Goal: Information Seeking & Learning: Find specific fact

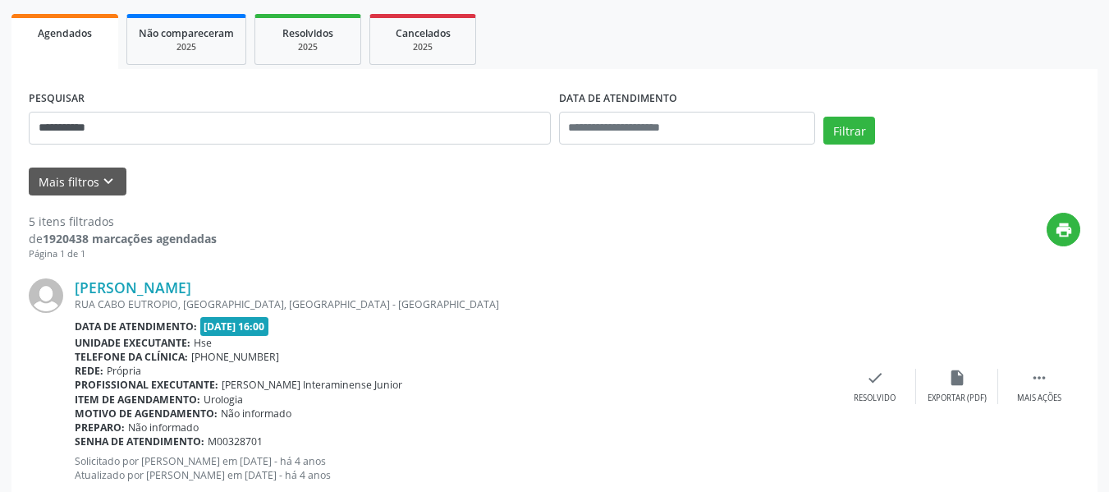
scroll to position [233, 0]
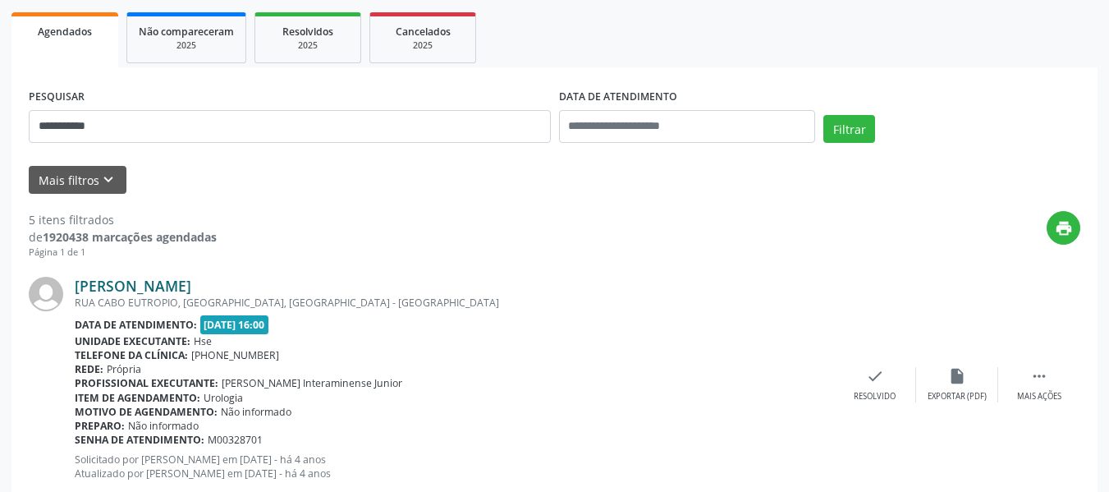
click at [119, 282] on link "[PERSON_NAME]" at bounding box center [133, 286] width 117 height 18
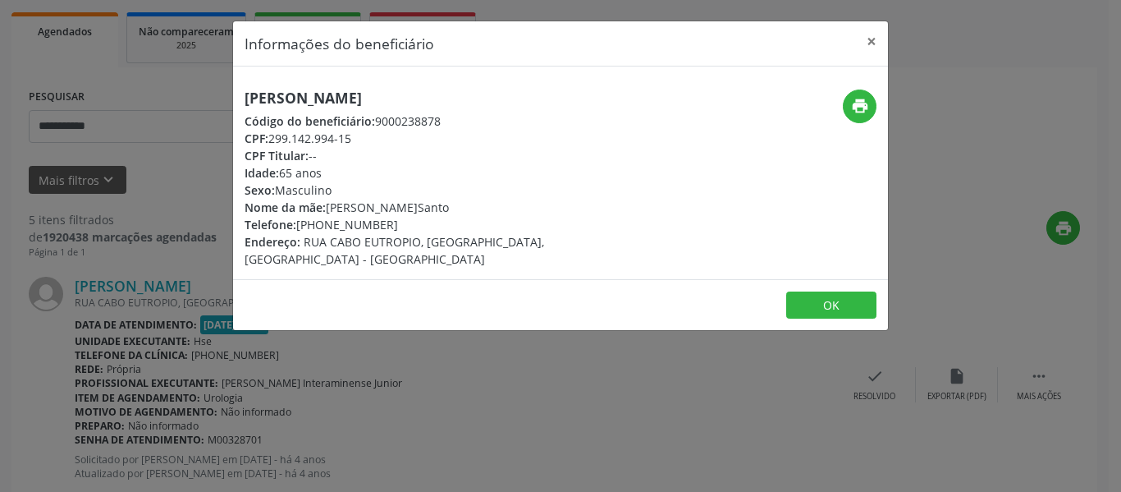
drag, startPoint x: 444, startPoint y: 92, endPoint x: 209, endPoint y: 92, distance: 234.7
click at [209, 92] on div "Informações do beneficiário × [PERSON_NAME] Código do beneficiário: 9000238878 …" at bounding box center [560, 246] width 1121 height 492
copy h5 "[PERSON_NAME]"
click at [869, 39] on button "×" at bounding box center [871, 41] width 33 height 40
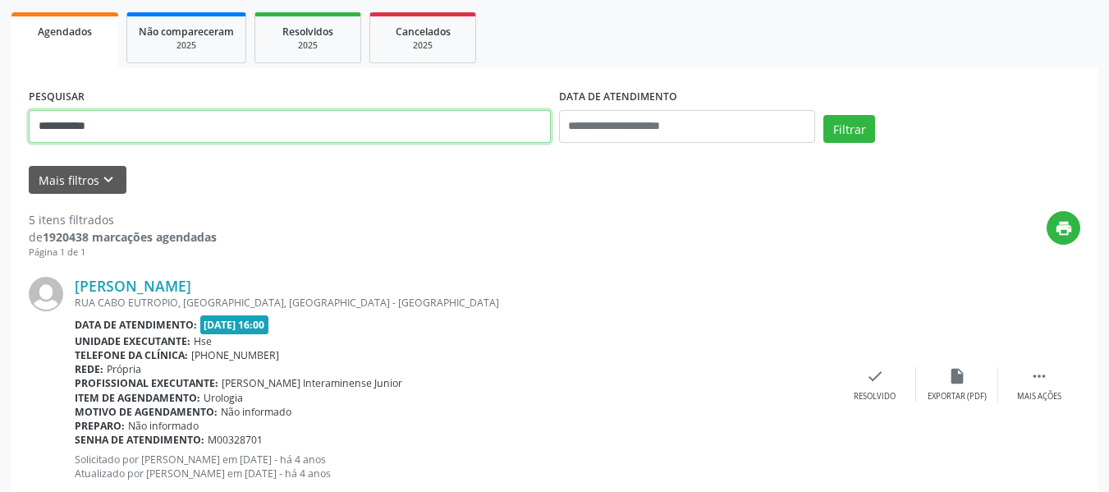
drag, startPoint x: 206, startPoint y: 135, endPoint x: 0, endPoint y: 117, distance: 206.8
click at [823, 115] on button "Filtrar" at bounding box center [849, 129] width 52 height 28
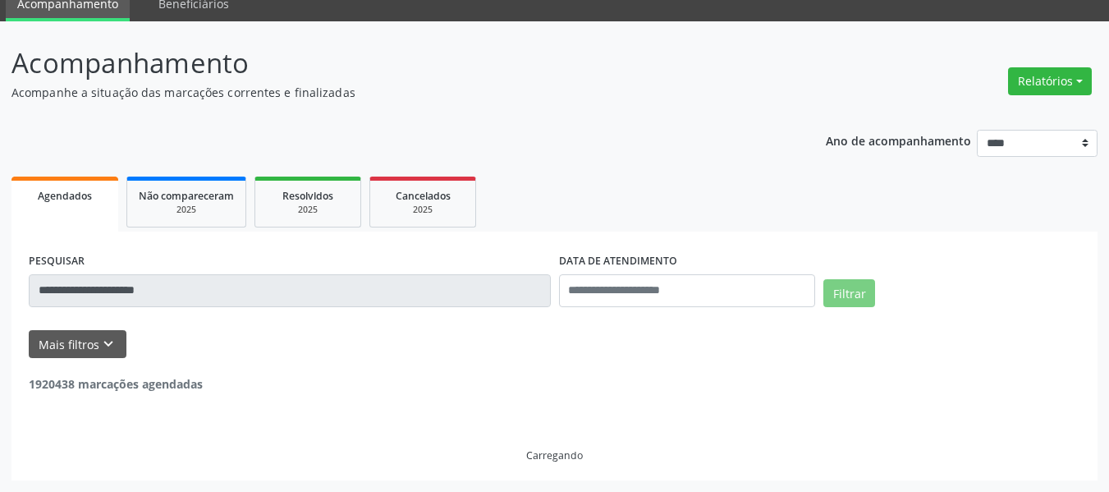
scroll to position [16, 0]
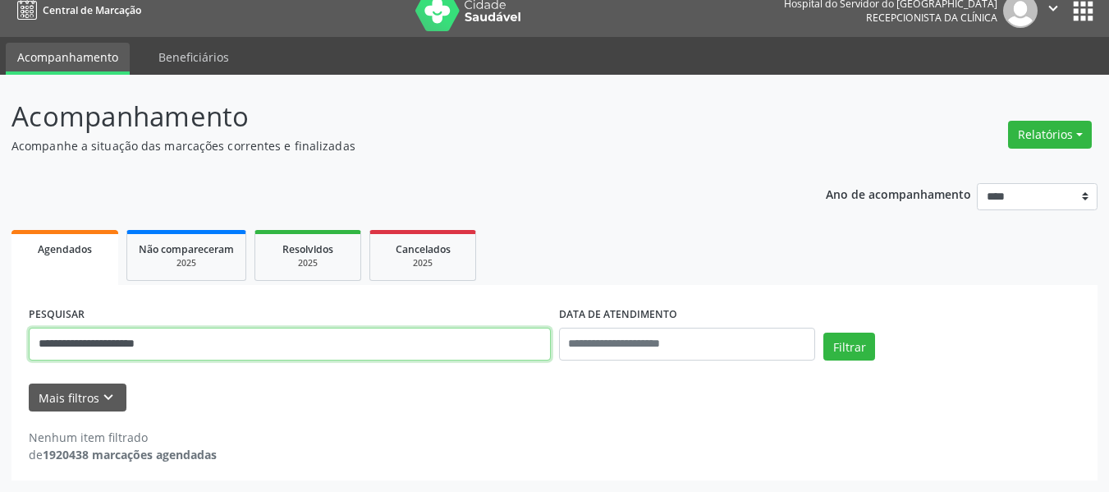
click at [250, 347] on input "**********" at bounding box center [290, 343] width 522 height 33
click at [823, 332] on button "Filtrar" at bounding box center [849, 346] width 52 height 28
click at [236, 339] on input "**********" at bounding box center [290, 343] width 522 height 33
click at [823, 332] on button "Filtrar" at bounding box center [849, 346] width 52 height 28
click at [236, 339] on input "**********" at bounding box center [290, 343] width 522 height 33
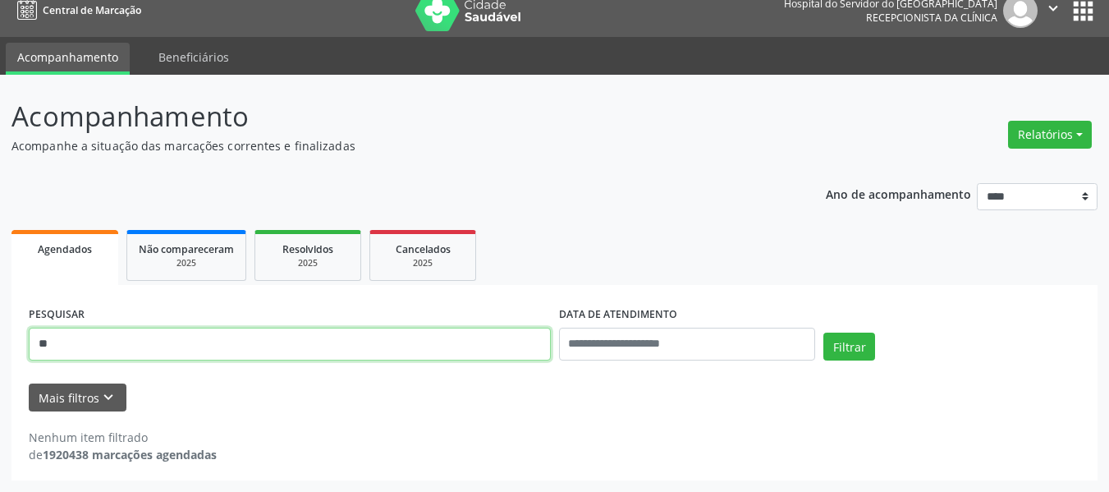
type input "*"
click at [823, 332] on button "Filtrar" at bounding box center [849, 346] width 52 height 28
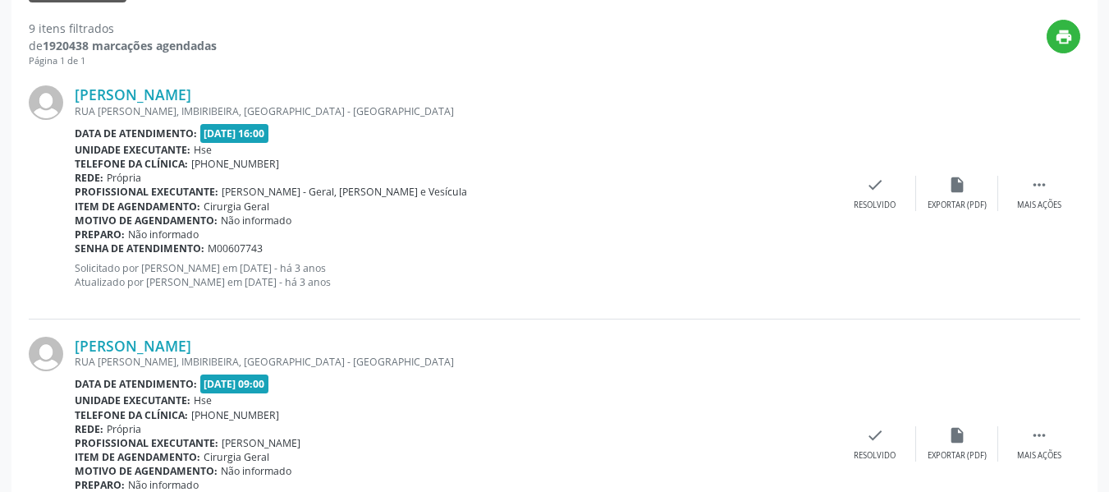
scroll to position [426, 0]
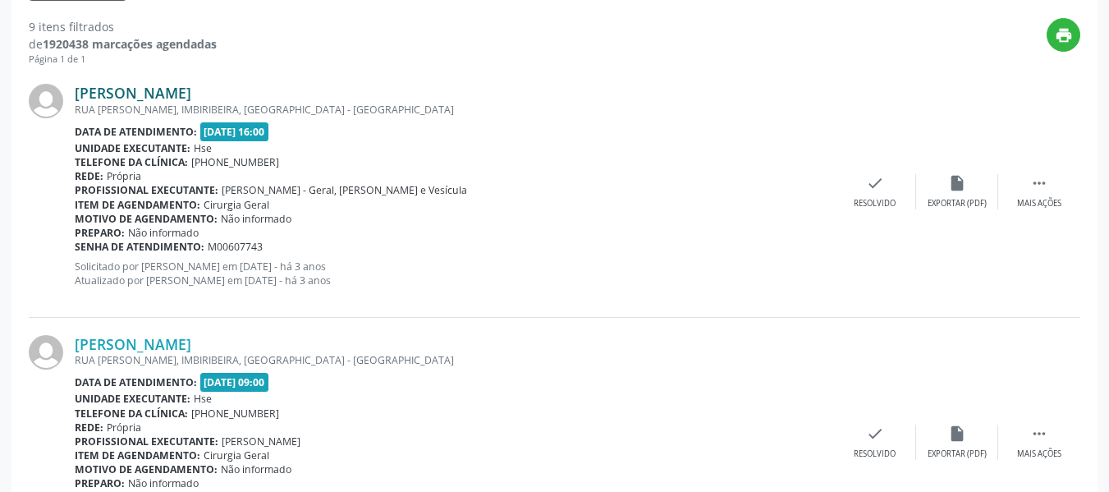
click at [191, 97] on link "[PERSON_NAME]" at bounding box center [133, 93] width 117 height 18
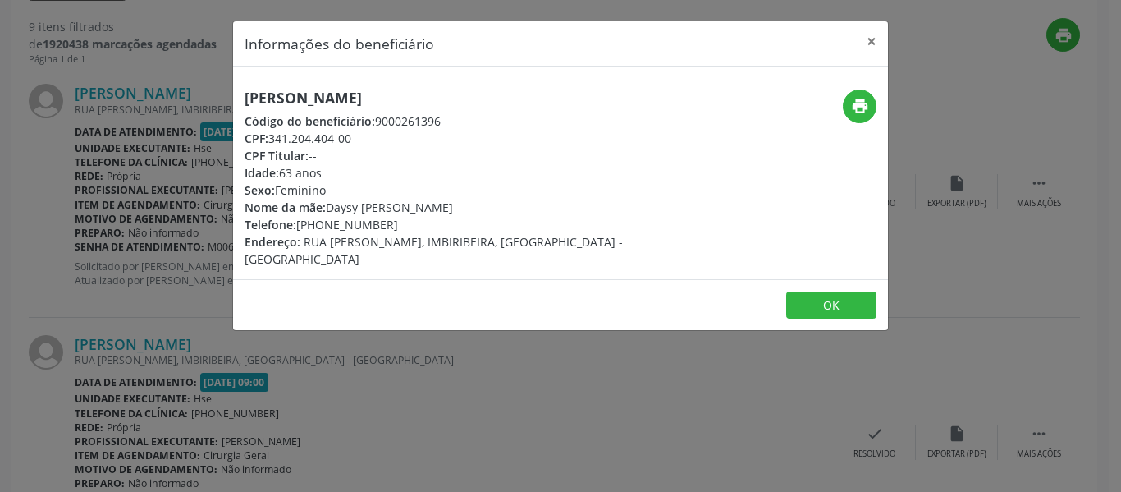
drag, startPoint x: 495, startPoint y: 98, endPoint x: 136, endPoint y: 88, distance: 358.8
click at [136, 88] on div "Informações do beneficiário × [PERSON_NAME] Código do beneficiário: 9000261396 …" at bounding box center [560, 246] width 1121 height 492
copy h5 "[PERSON_NAME]"
click at [867, 48] on button "×" at bounding box center [871, 41] width 33 height 40
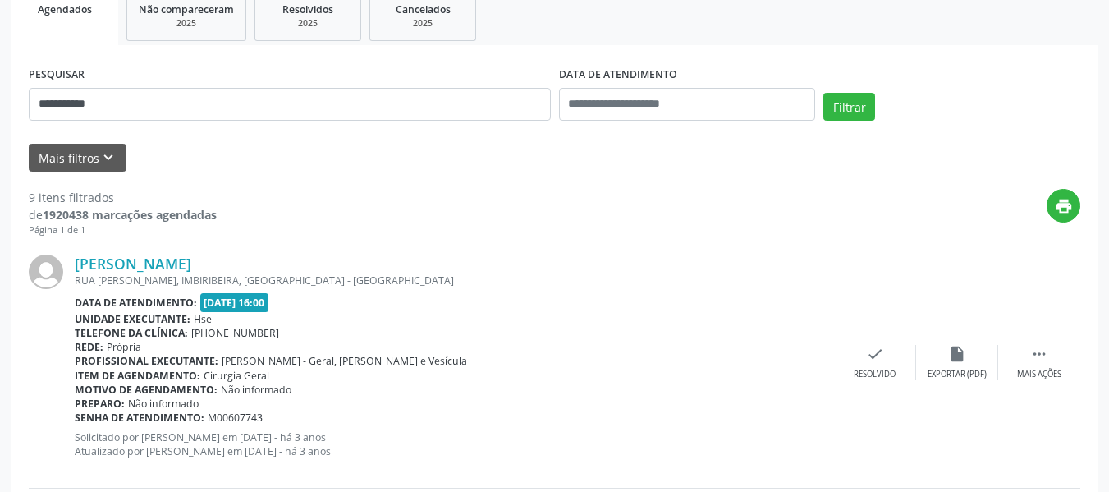
scroll to position [98, 0]
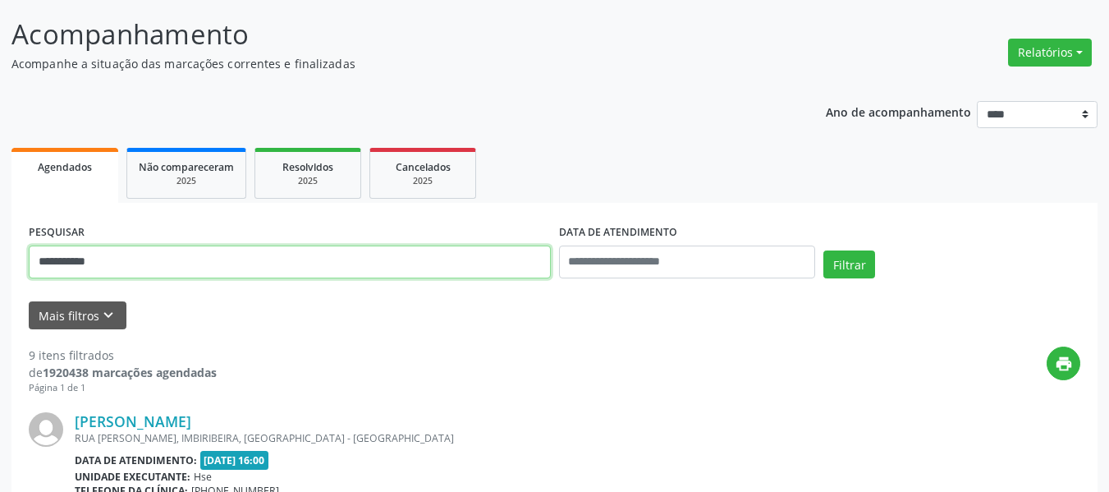
drag, startPoint x: 135, startPoint y: 261, endPoint x: 0, endPoint y: 286, distance: 137.0
click at [823, 250] on button "Filtrar" at bounding box center [849, 264] width 52 height 28
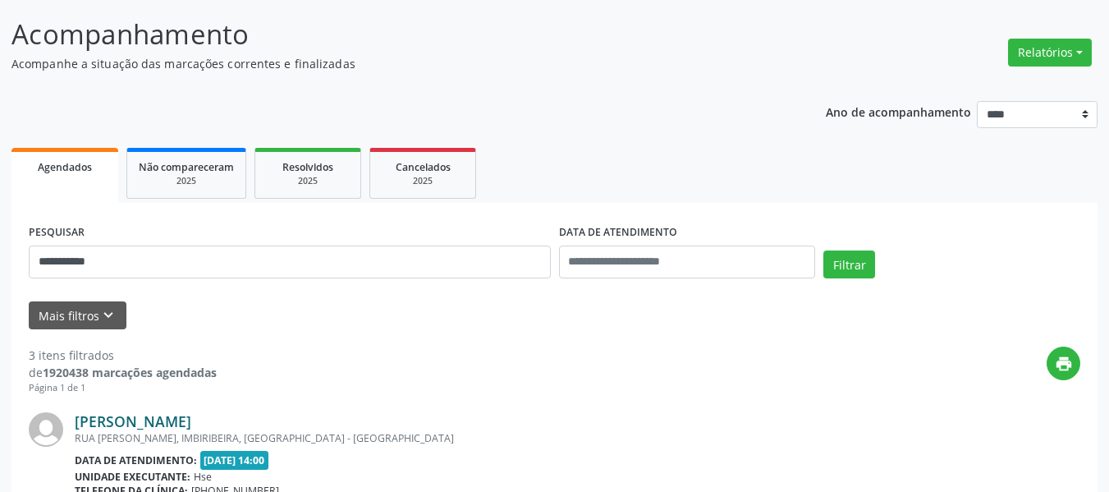
click at [191, 424] on link "[PERSON_NAME]" at bounding box center [133, 421] width 117 height 18
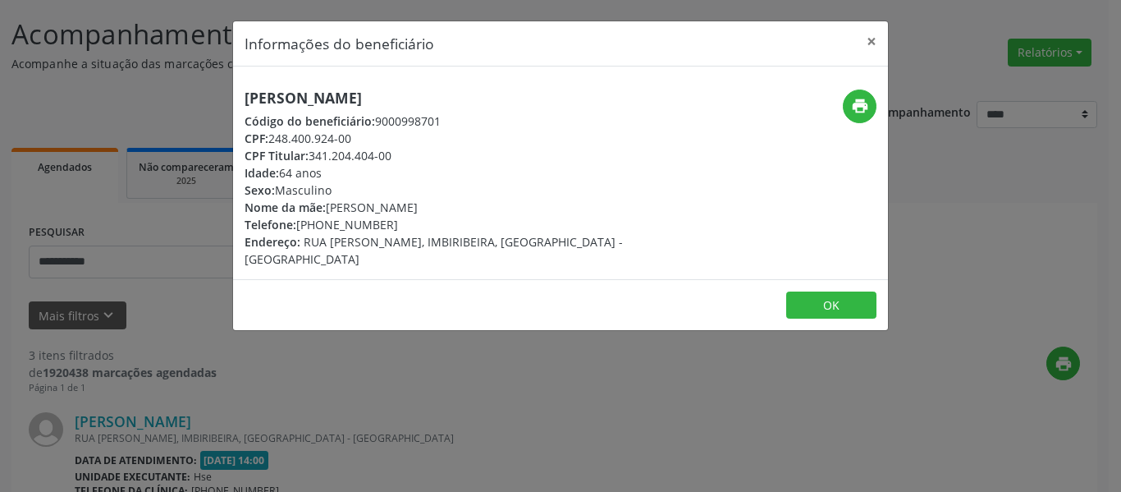
drag, startPoint x: 450, startPoint y: 98, endPoint x: 220, endPoint y: 87, distance: 230.1
click at [220, 87] on div "Informações do beneficiário × [PERSON_NAME] Código do beneficiário: 9000998701 …" at bounding box center [560, 246] width 1121 height 492
copy h5 "[PERSON_NAME]"
drag, startPoint x: 340, startPoint y: 224, endPoint x: 321, endPoint y: 224, distance: 18.9
click at [321, 224] on div "Telefone: [PHONE_NUMBER]" at bounding box center [452, 224] width 414 height 17
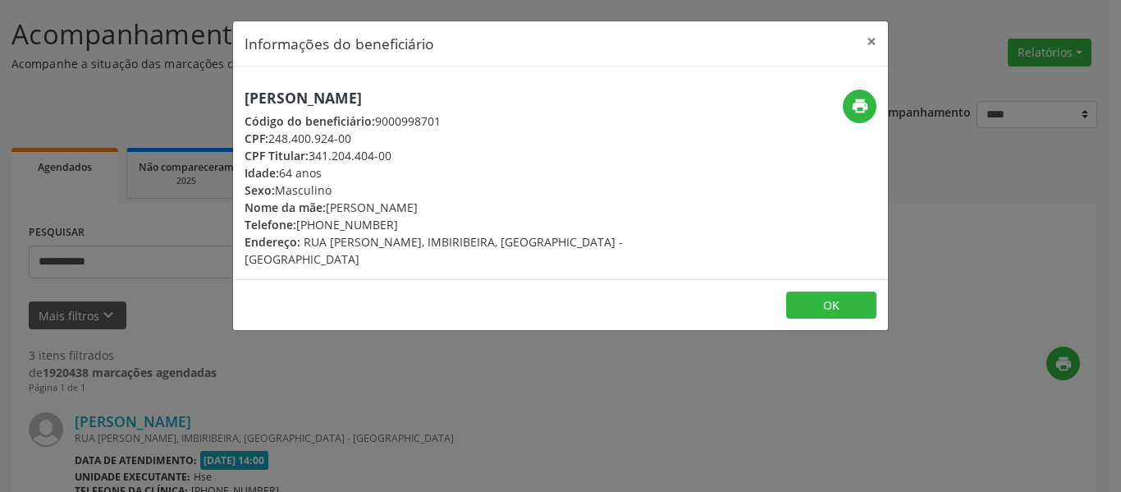
copy div "98889-1104"
click at [854, 98] on icon "print" at bounding box center [860, 106] width 18 height 18
drag, startPoint x: 404, startPoint y: 151, endPoint x: 311, endPoint y: 158, distance: 93.0
click at [311, 158] on div "CPF Titular: 341.204.404-00" at bounding box center [452, 155] width 414 height 17
copy div "341.204.404-00"
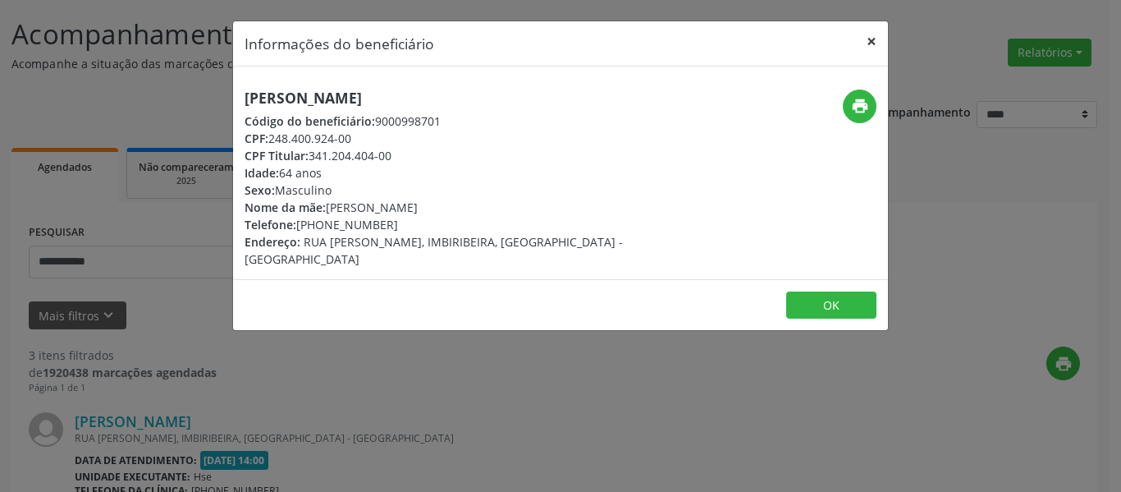
click at [867, 38] on button "×" at bounding box center [871, 41] width 33 height 40
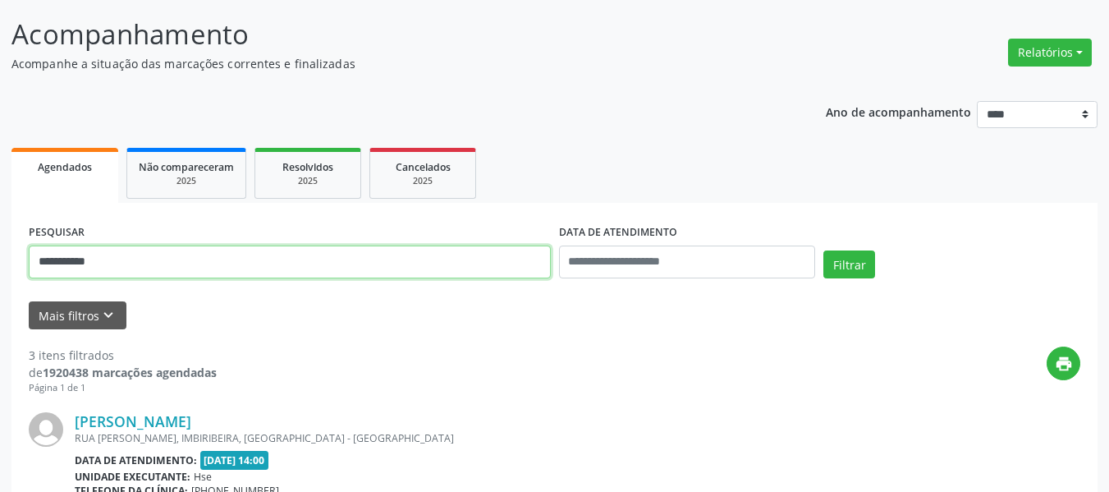
drag, startPoint x: 255, startPoint y: 249, endPoint x: 172, endPoint y: 277, distance: 87.5
click at [252, 249] on input "**********" at bounding box center [290, 261] width 522 height 33
click at [172, 277] on input "**********" at bounding box center [290, 261] width 522 height 33
paste input "text"
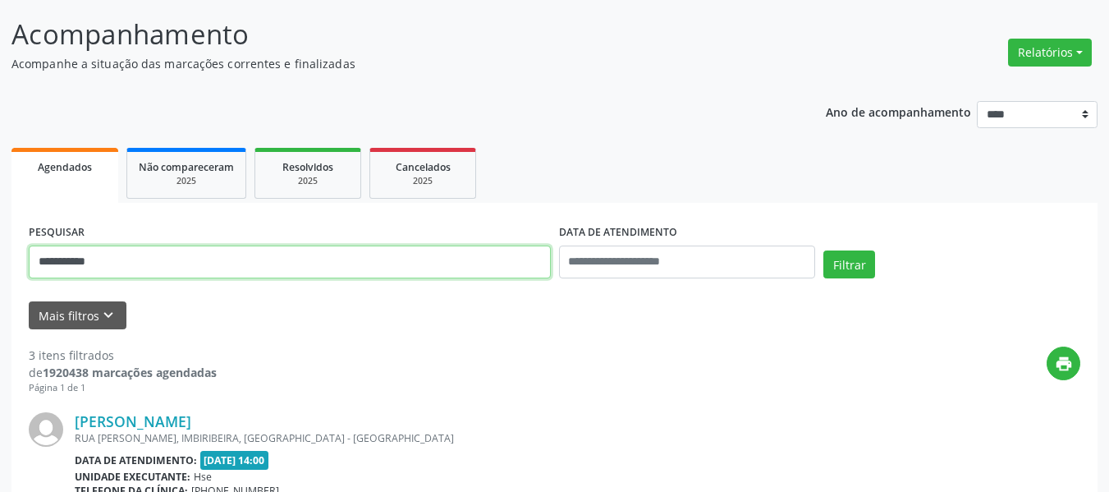
type input "**********"
click at [823, 250] on button "Filtrar" at bounding box center [849, 264] width 52 height 28
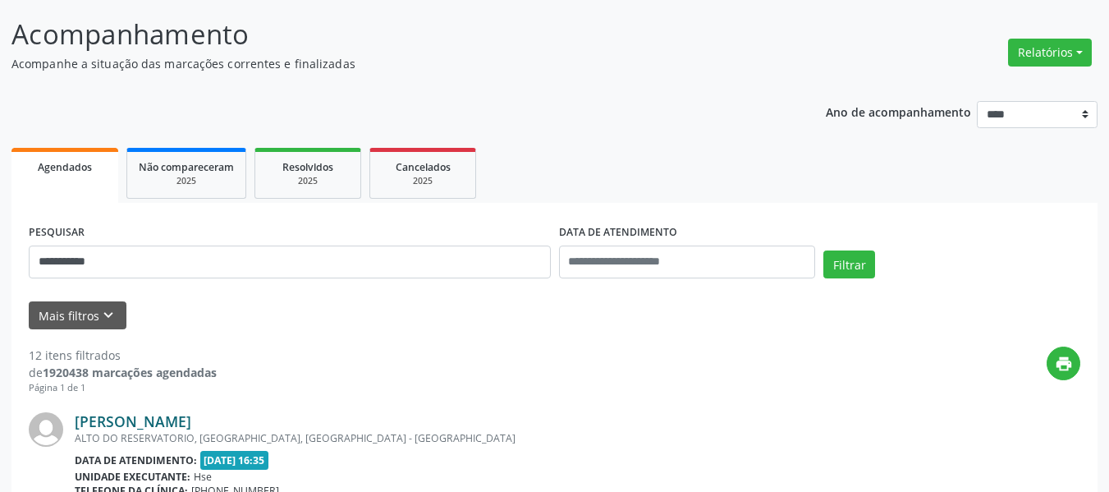
click at [191, 418] on link "[PERSON_NAME]" at bounding box center [133, 421] width 117 height 18
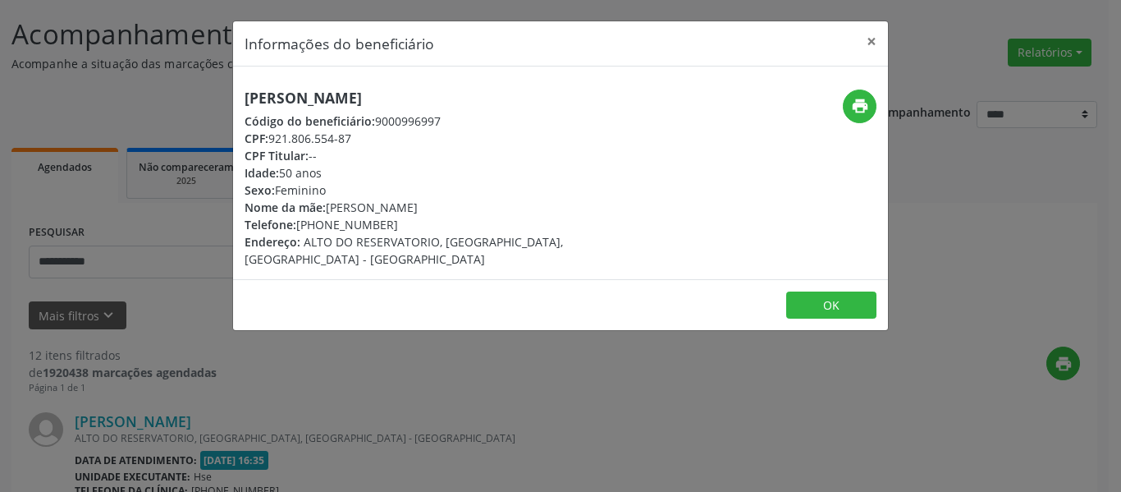
drag, startPoint x: 645, startPoint y: 101, endPoint x: 149, endPoint y: 84, distance: 496.8
click at [149, 84] on div "Informações do beneficiário × [PERSON_NAME] Código do beneficiário: 9000996997 …" at bounding box center [560, 246] width 1121 height 492
copy h5 "[PERSON_NAME]"
